Goal: Task Accomplishment & Management: Manage account settings

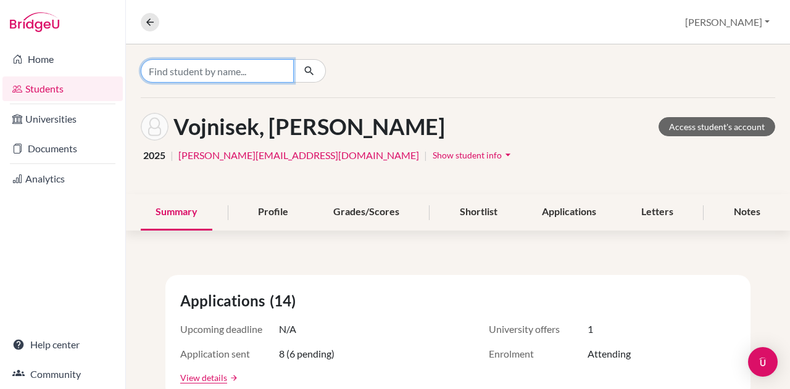
click at [249, 68] on input "Find student by name..." at bounding box center [217, 70] width 153 height 23
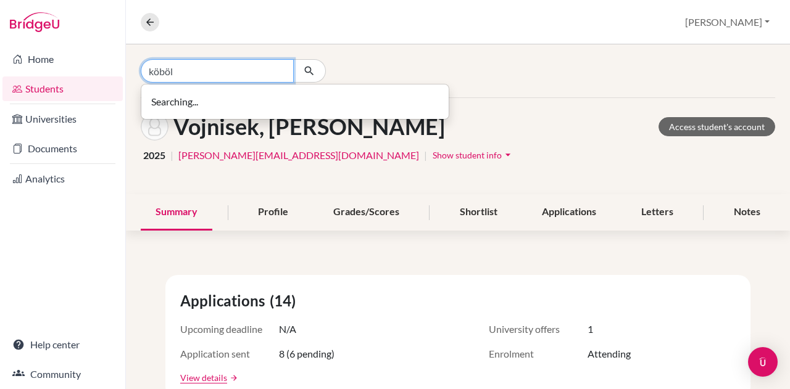
type input "köböl"
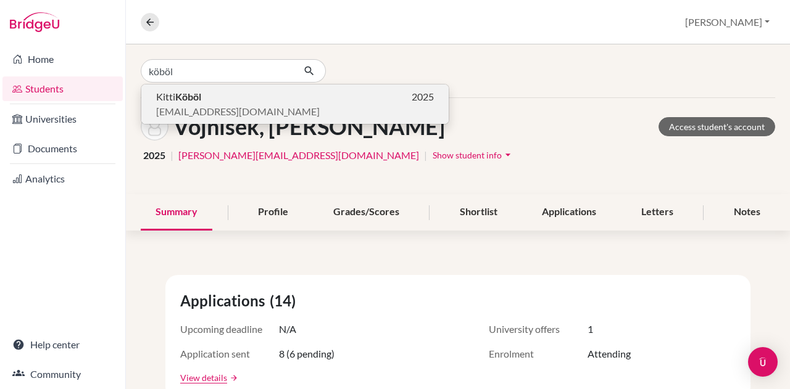
click at [242, 122] on button "Kitti Köböl 2025 kobol.kitti@gmail.com" at bounding box center [294, 104] width 307 height 39
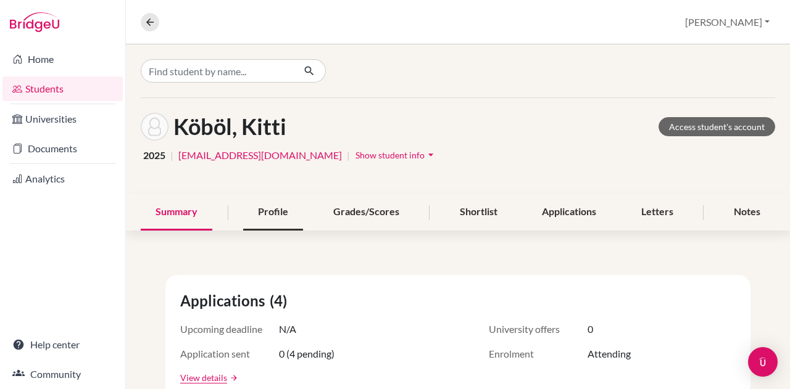
click at [289, 229] on div "Profile" at bounding box center [273, 212] width 60 height 36
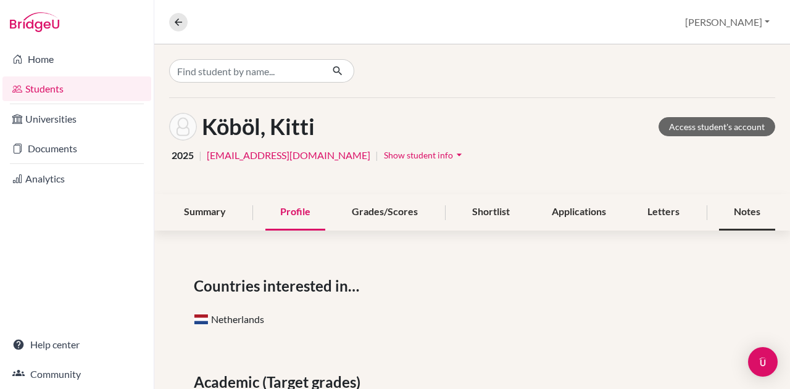
click at [730, 211] on div "Notes" at bounding box center [747, 212] width 56 height 36
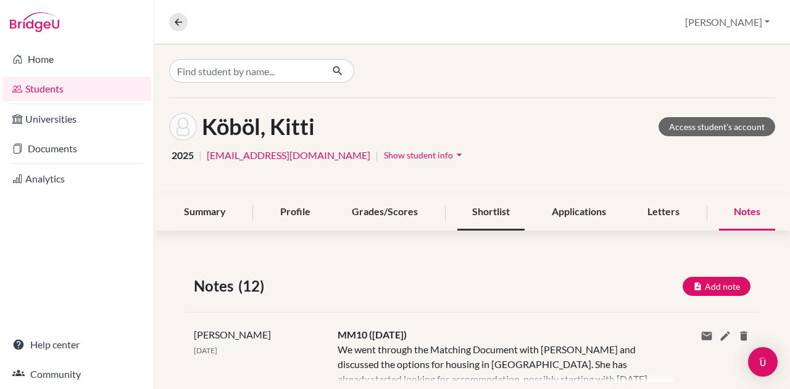
drag, startPoint x: 471, startPoint y: 199, endPoint x: 471, endPoint y: 212, distance: 12.3
click at [471, 200] on div "Shortlist" at bounding box center [490, 212] width 67 height 36
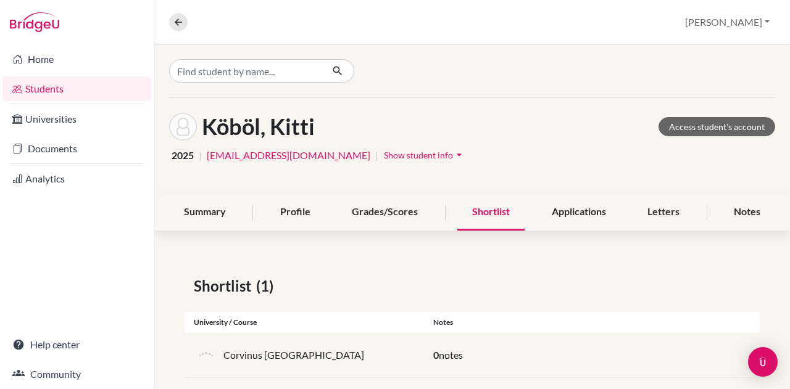
scroll to position [17, 0]
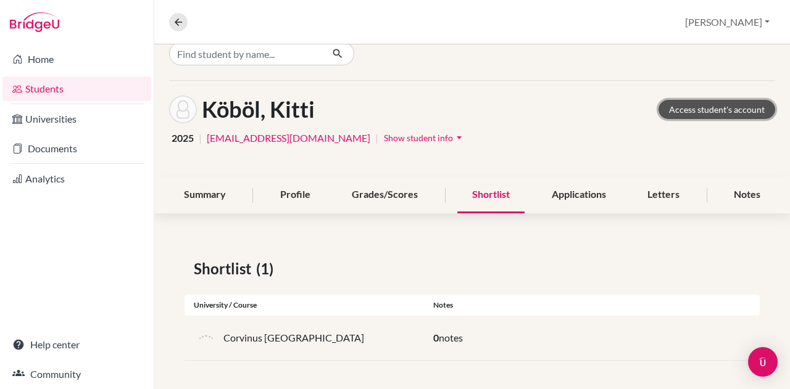
click at [679, 107] on link "Access student's account" at bounding box center [716, 109] width 117 height 19
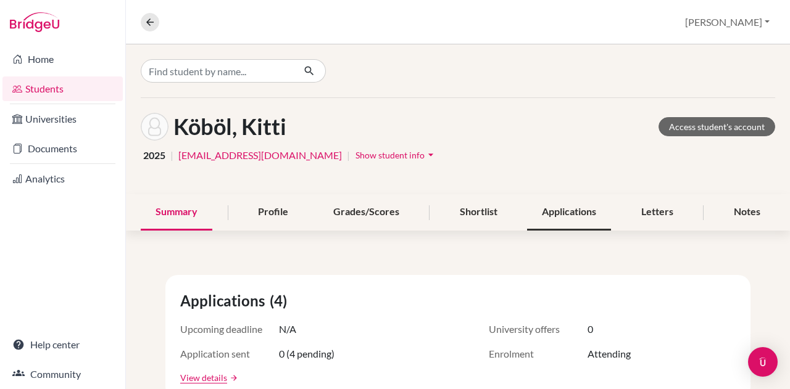
click at [590, 206] on div "Applications" at bounding box center [569, 212] width 84 height 36
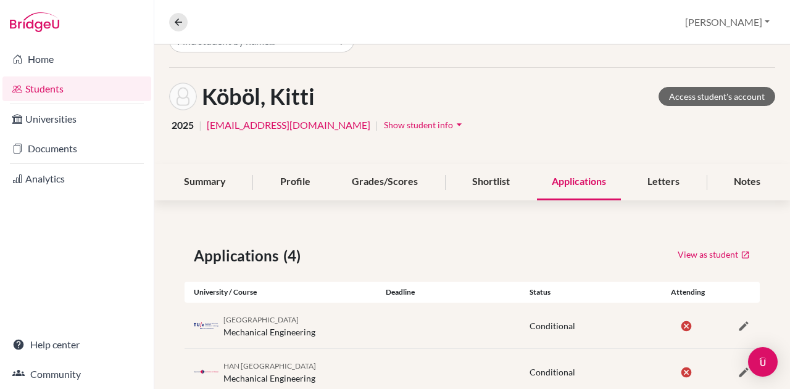
scroll to position [157, 0]
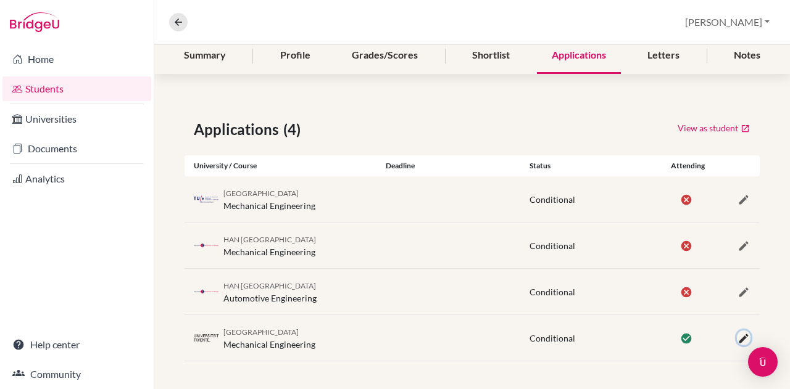
click at [737, 335] on icon "button" at bounding box center [743, 339] width 12 height 12
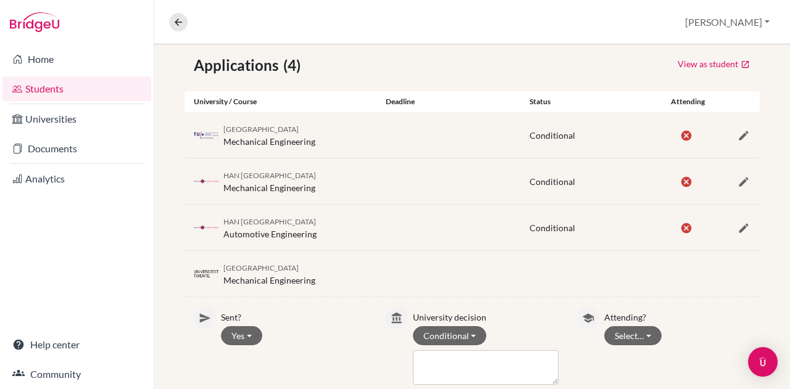
scroll to position [280, 0]
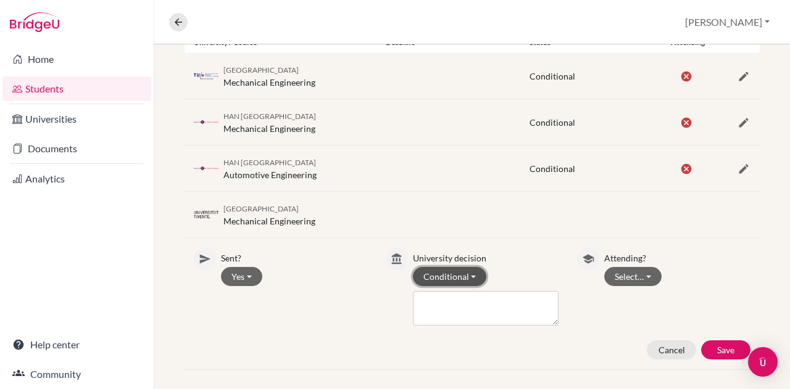
click at [462, 271] on button "Conditional" at bounding box center [450, 276] width 74 height 19
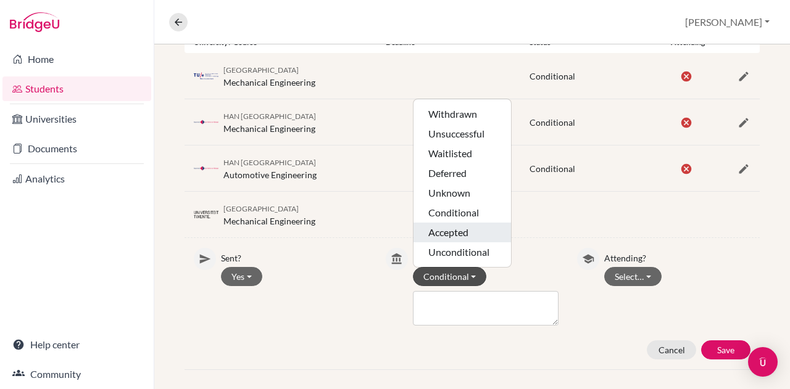
click at [481, 223] on button "Accepted" at bounding box center [461, 233] width 97 height 20
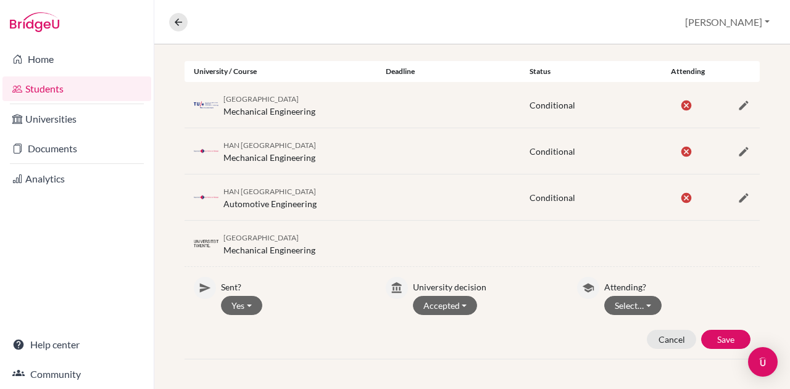
scroll to position [248, 0]
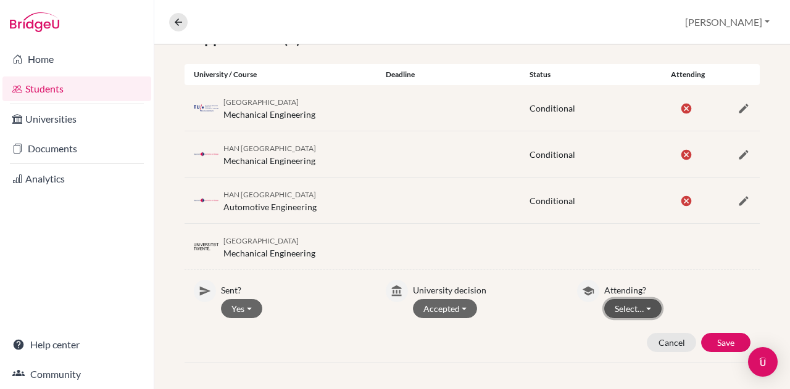
click at [621, 308] on button "Select…" at bounding box center [632, 308] width 57 height 19
click at [621, 335] on button "Attending" at bounding box center [653, 335] width 97 height 20
click at [712, 333] on button "Save" at bounding box center [725, 342] width 49 height 19
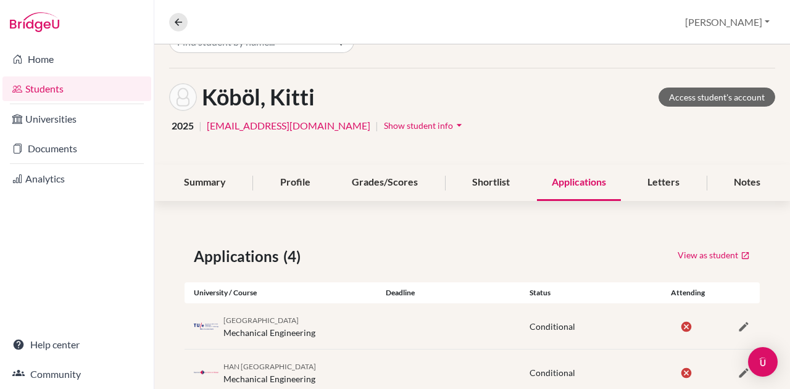
scroll to position [0, 0]
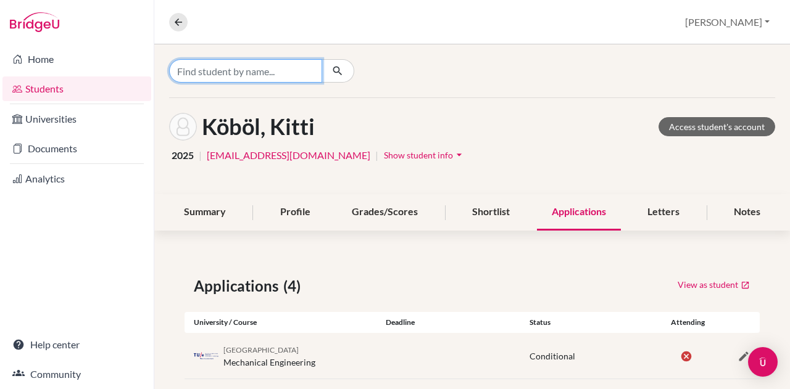
click at [257, 67] on input "Find student by name..." at bounding box center [245, 70] width 153 height 23
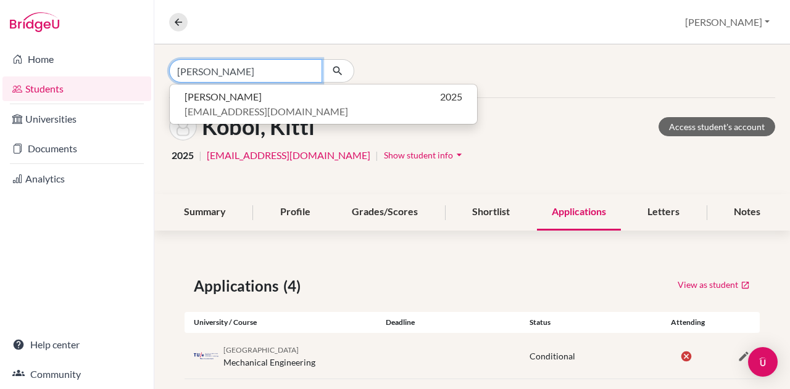
type input "yan qi"
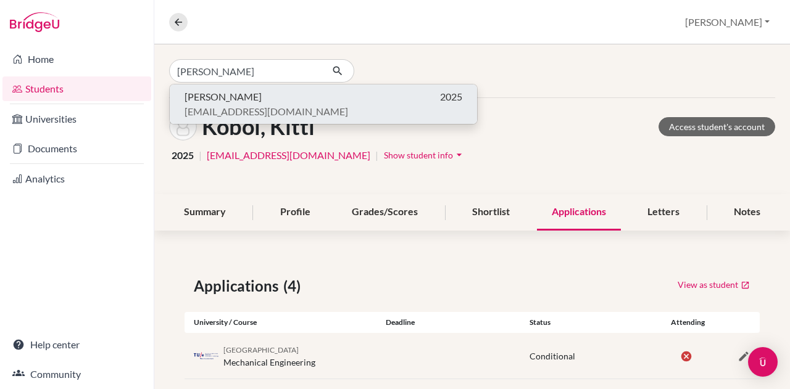
click button "Qi Yan 2025 qiyan0928@gmail.com" at bounding box center [323, 104] width 307 height 39
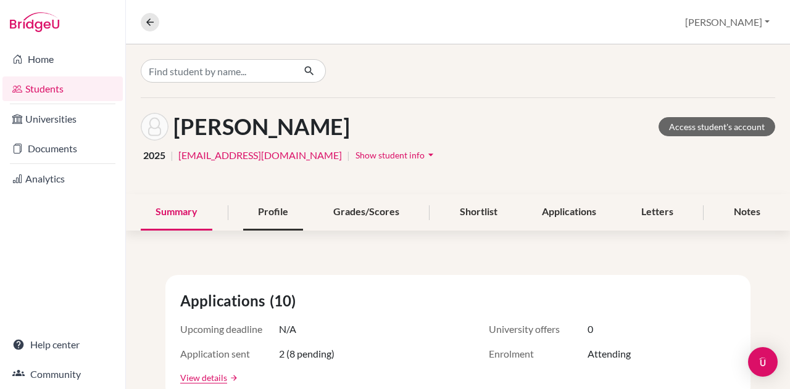
click at [263, 205] on div "Profile" at bounding box center [273, 212] width 60 height 36
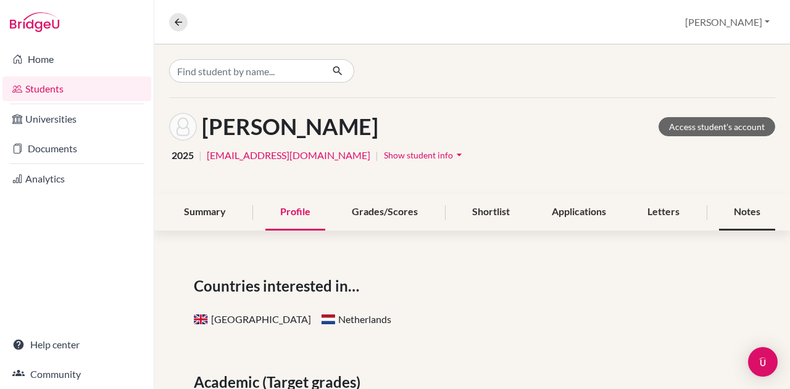
click at [727, 218] on div "Notes" at bounding box center [747, 212] width 56 height 36
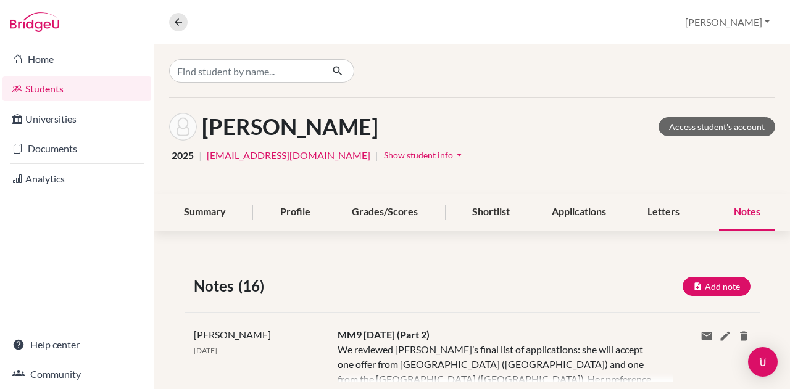
scroll to position [62, 0]
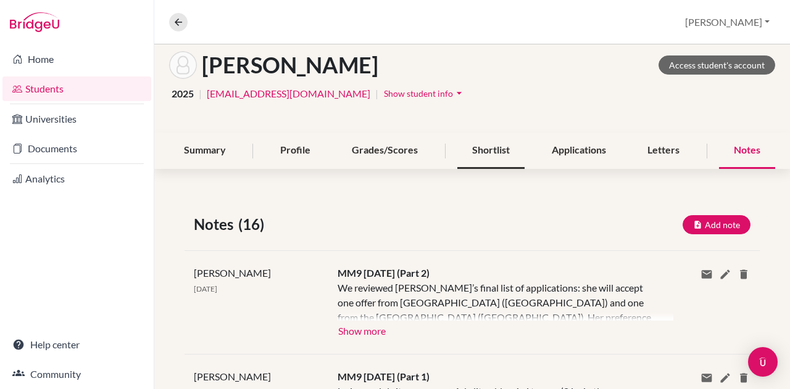
click at [457, 152] on div "Shortlist" at bounding box center [490, 151] width 67 height 36
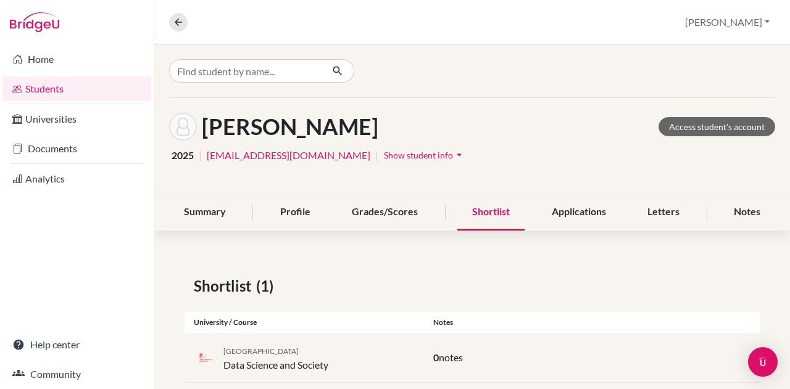
scroll to position [22, 0]
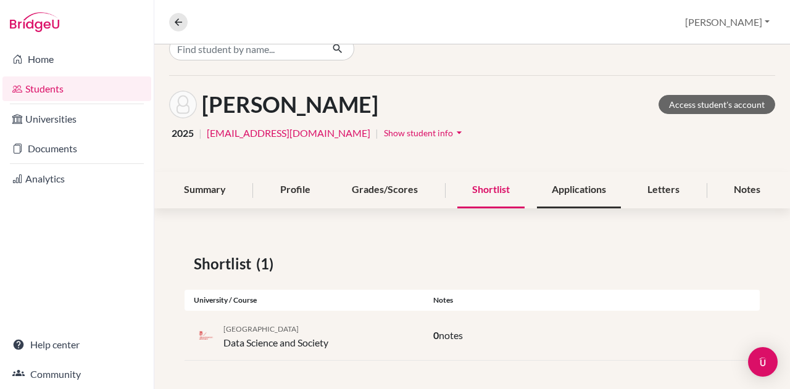
click at [576, 188] on div "Applications" at bounding box center [579, 190] width 84 height 36
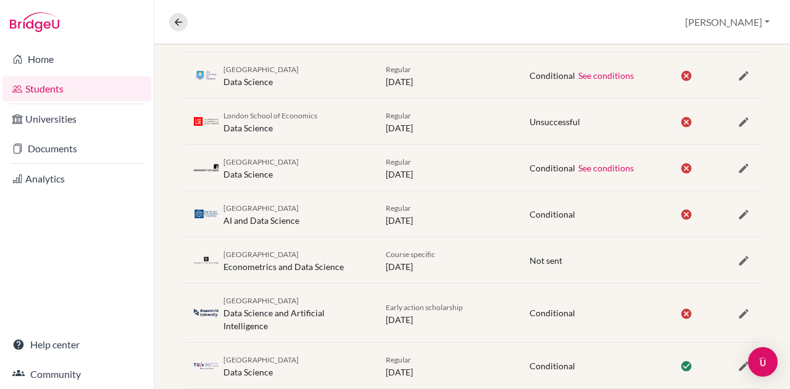
scroll to position [459, 0]
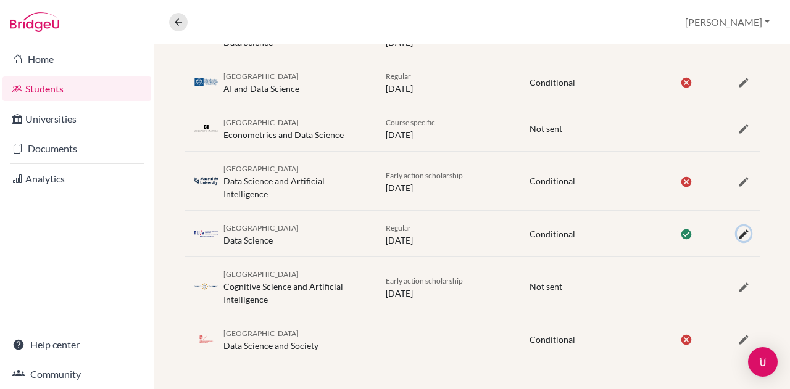
click at [737, 228] on icon "button" at bounding box center [743, 234] width 12 height 12
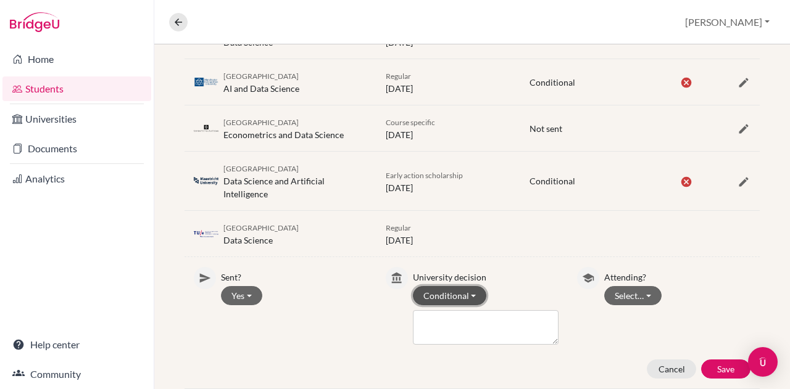
click at [476, 293] on button "Conditional" at bounding box center [450, 295] width 74 height 19
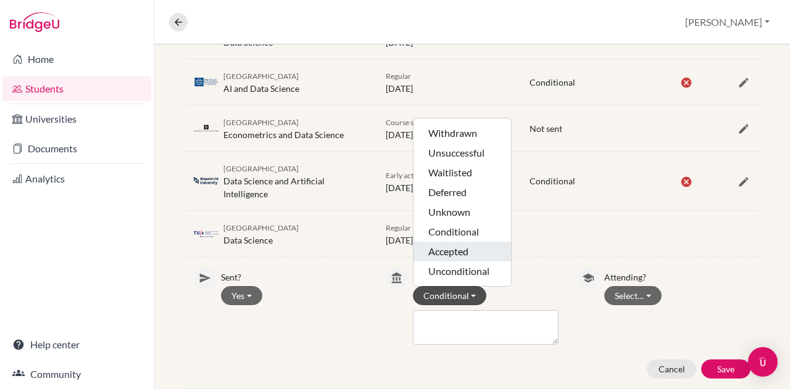
click at [461, 246] on button "Accepted" at bounding box center [461, 252] width 97 height 20
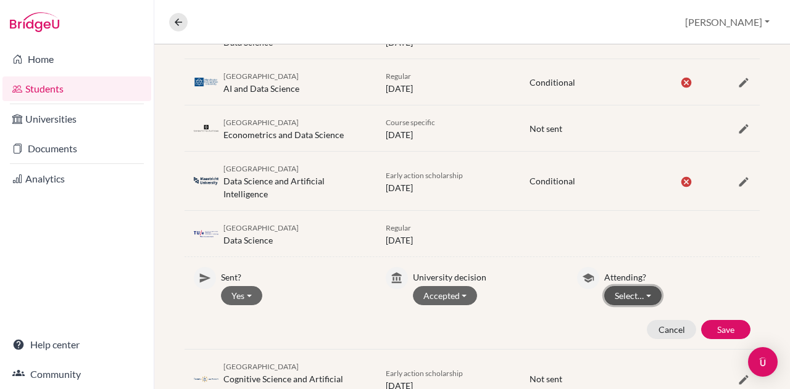
click at [639, 289] on button "Select…" at bounding box center [632, 295] width 57 height 19
click at [645, 321] on button "Attending" at bounding box center [653, 322] width 97 height 20
click at [717, 321] on button "Save" at bounding box center [725, 329] width 49 height 19
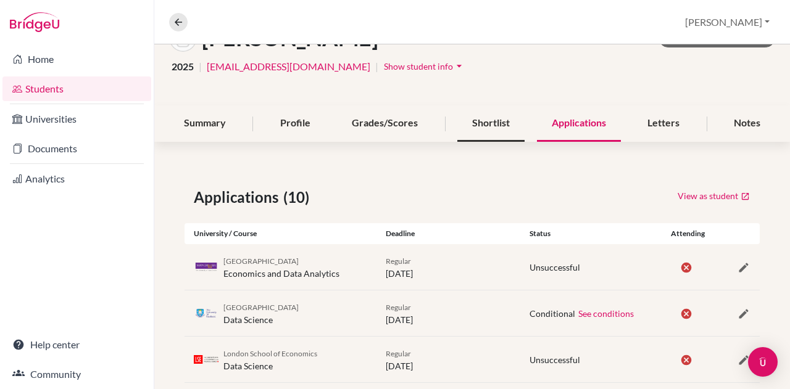
scroll to position [0, 0]
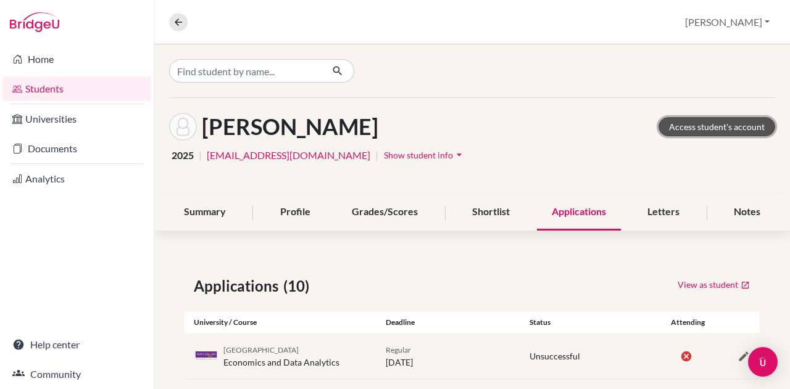
click at [698, 125] on link "Access student's account" at bounding box center [716, 126] width 117 height 19
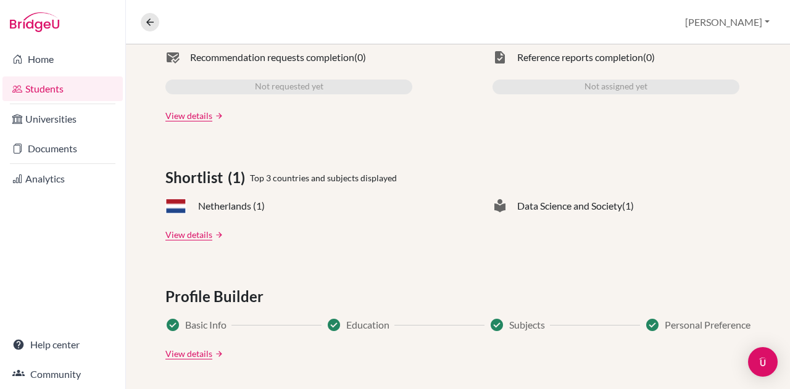
scroll to position [308, 0]
